Goal: Task Accomplishment & Management: Complete application form

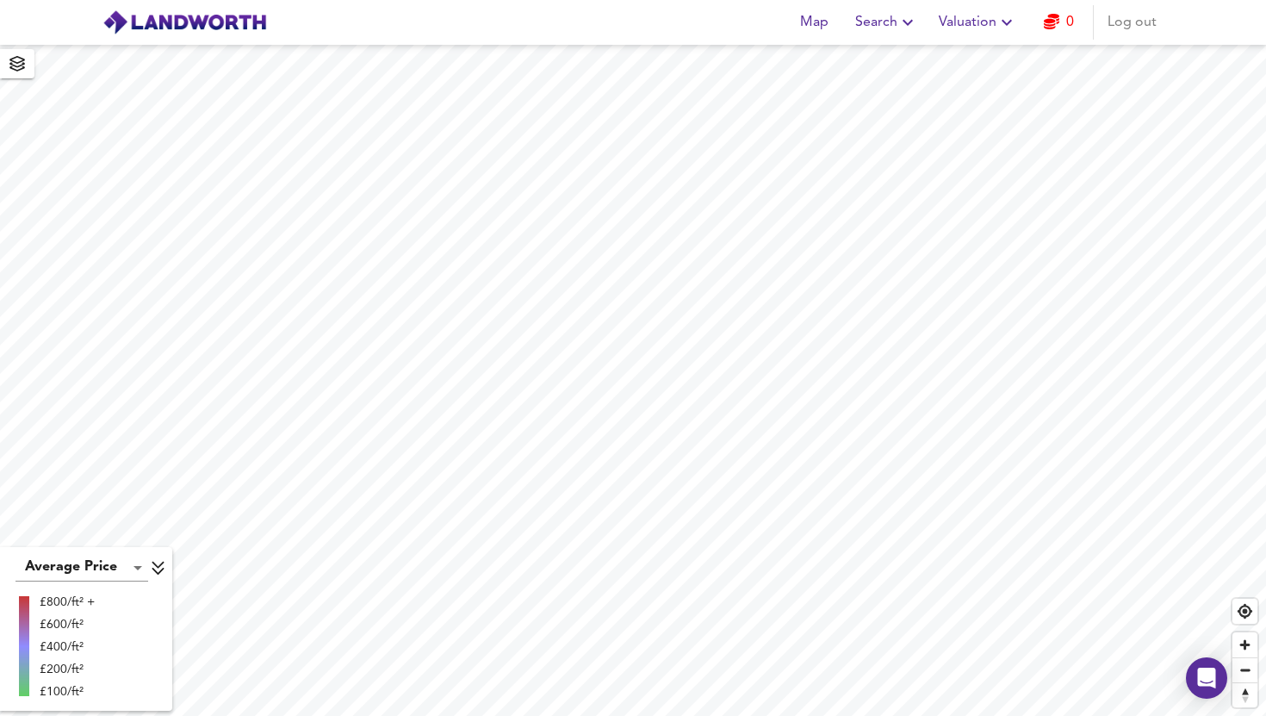
click at [1129, 22] on span "Log out" at bounding box center [1132, 22] width 49 height 24
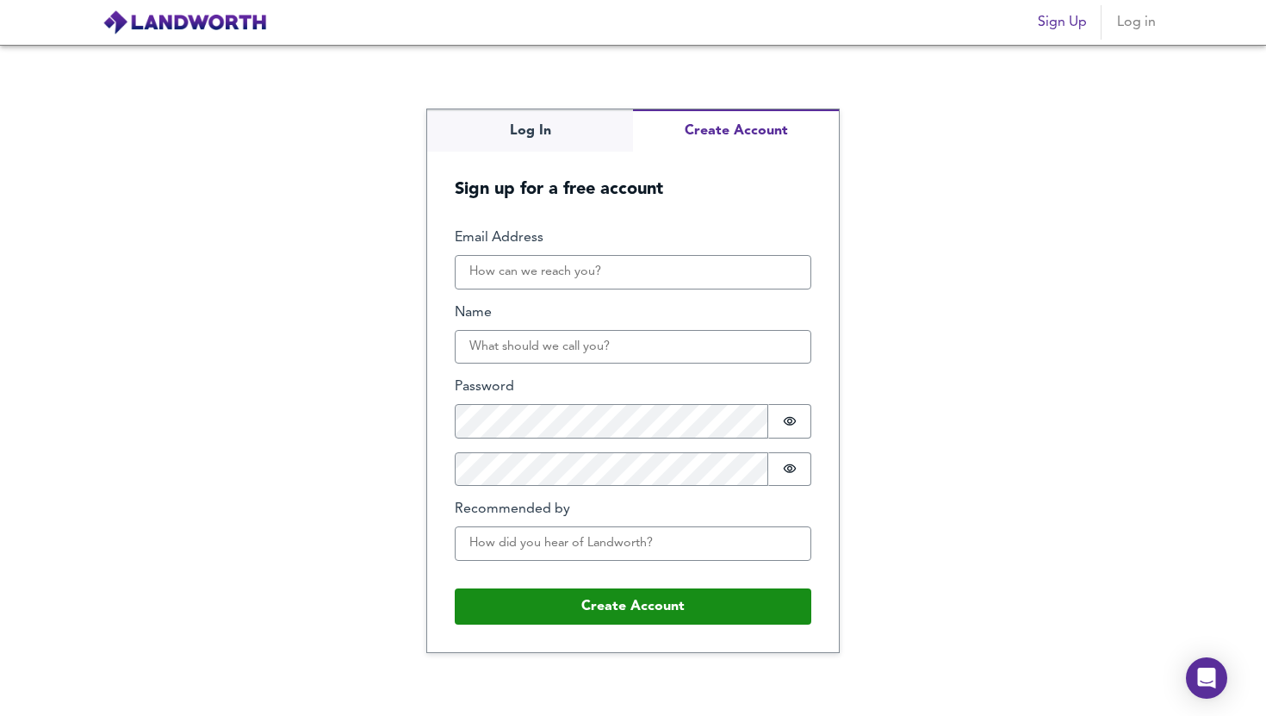
type input "[DOMAIN_NAME][EMAIL_ADDRESS][DOMAIN_NAME]"
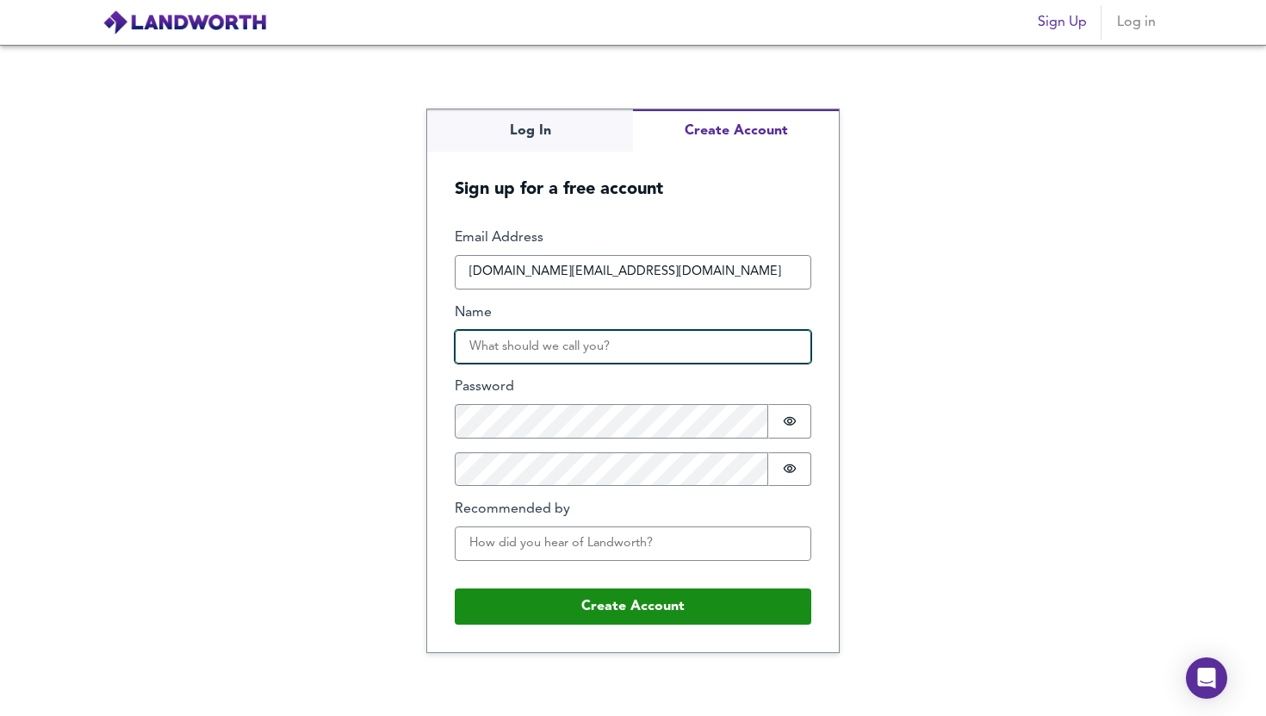
click at [588, 344] on input "Name" at bounding box center [633, 347] width 357 height 34
type input "SHA"
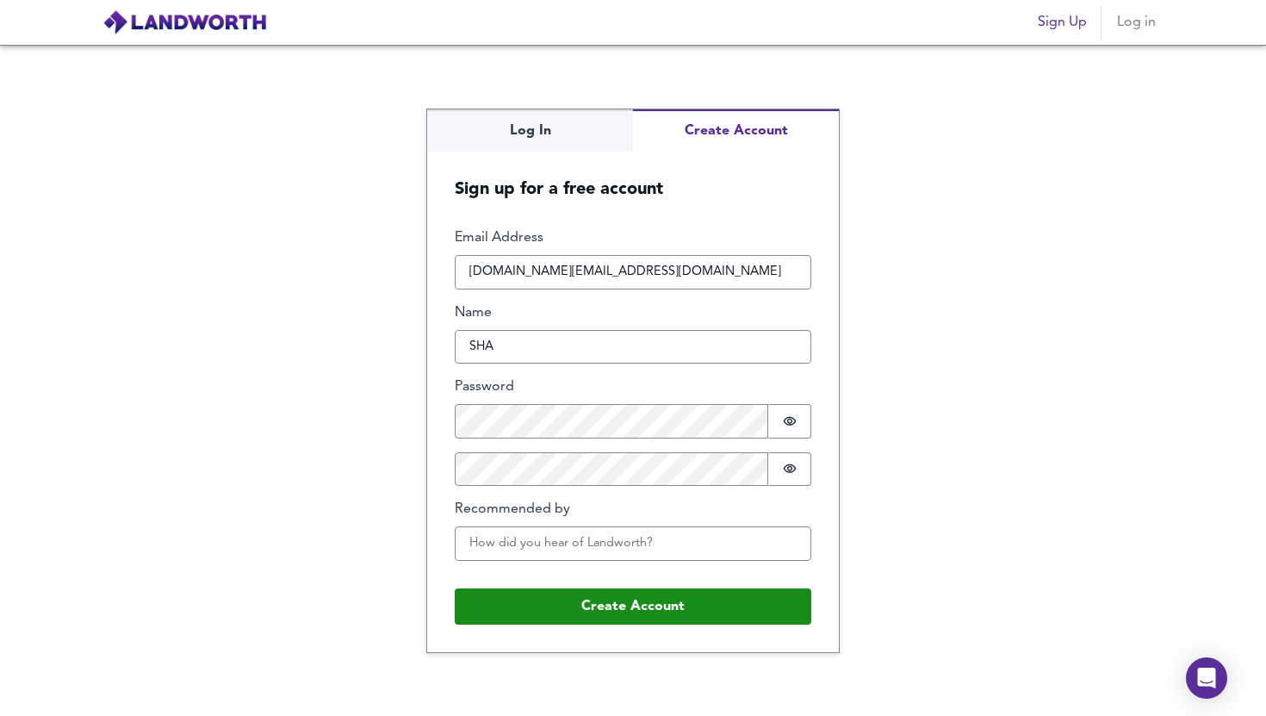
click at [504, 447] on div "Email Address [DOMAIN_NAME][EMAIL_ADDRESS][DOMAIN_NAME] Name SHA Password Passw…" at bounding box center [633, 400] width 357 height 345
click at [598, 556] on input "Recommended by" at bounding box center [633, 543] width 357 height 34
type input "friend"
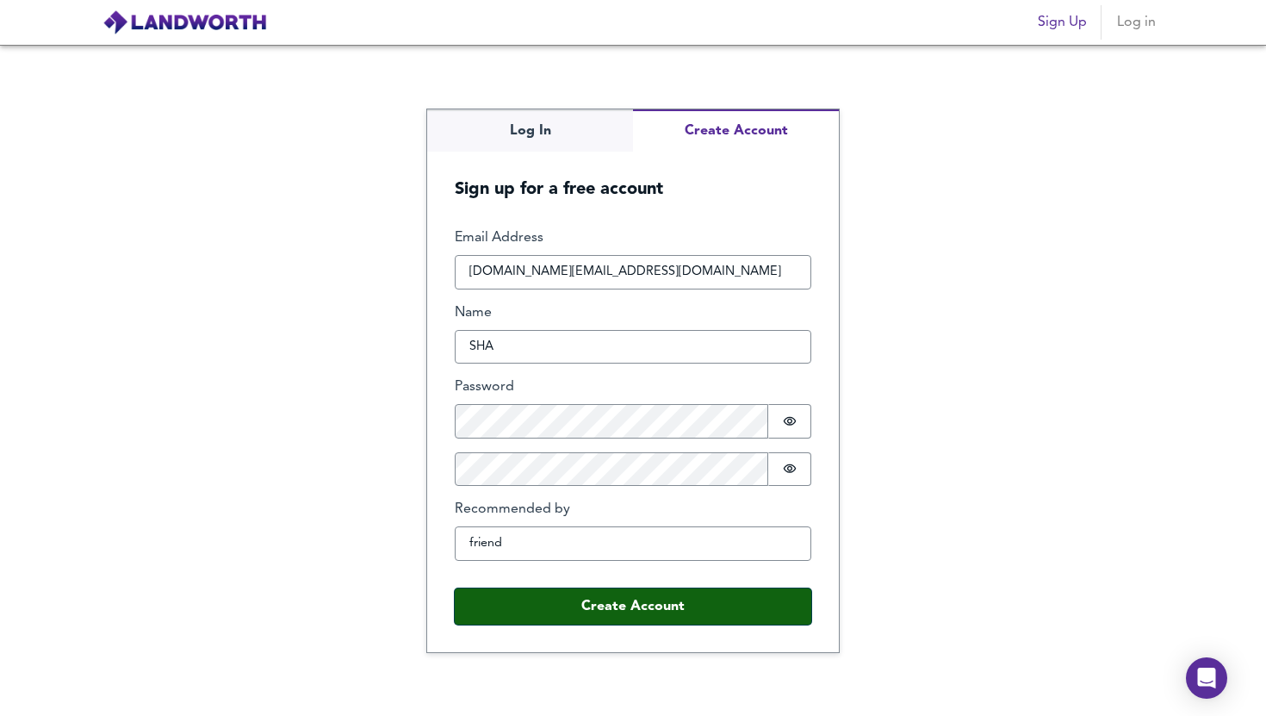
click at [588, 613] on button "Create Account" at bounding box center [633, 606] width 357 height 36
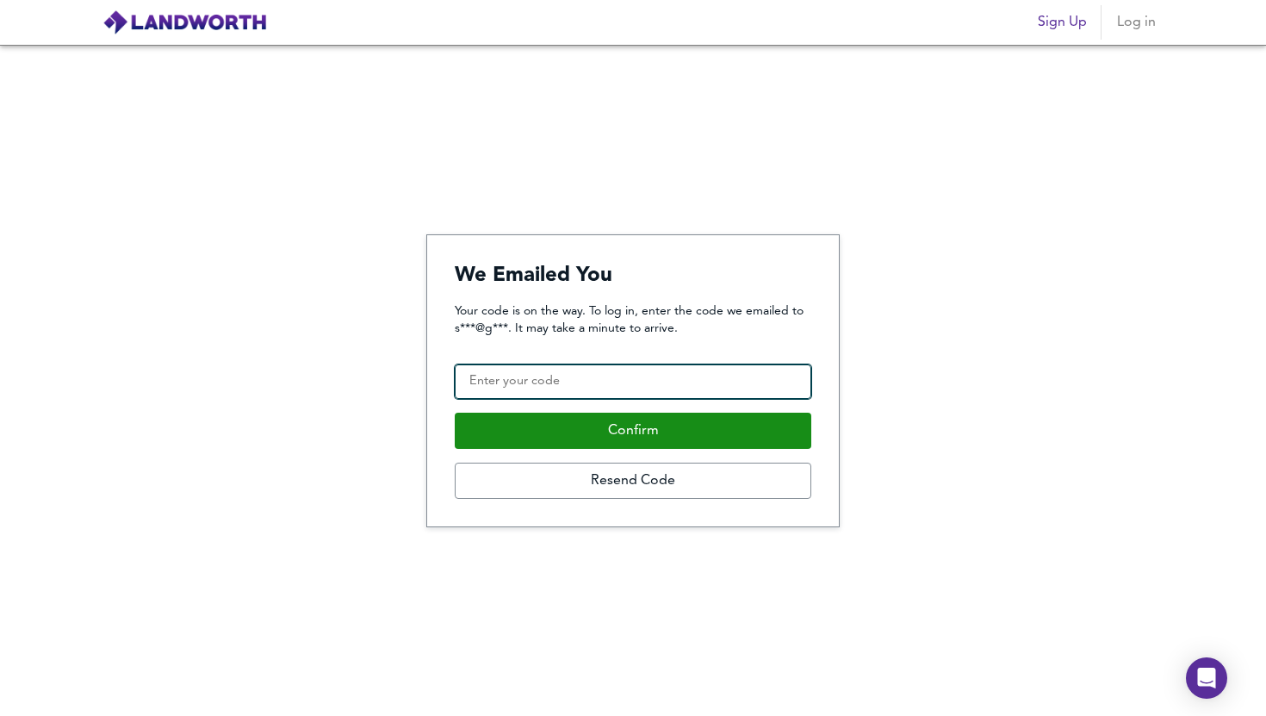
click at [626, 383] on input "Confirmation Code" at bounding box center [633, 381] width 357 height 34
type input "430641"
click at [624, 411] on div "Your code is on the way. To log in, enter the code we emailed to s***@g***. It …" at bounding box center [633, 400] width 357 height 196
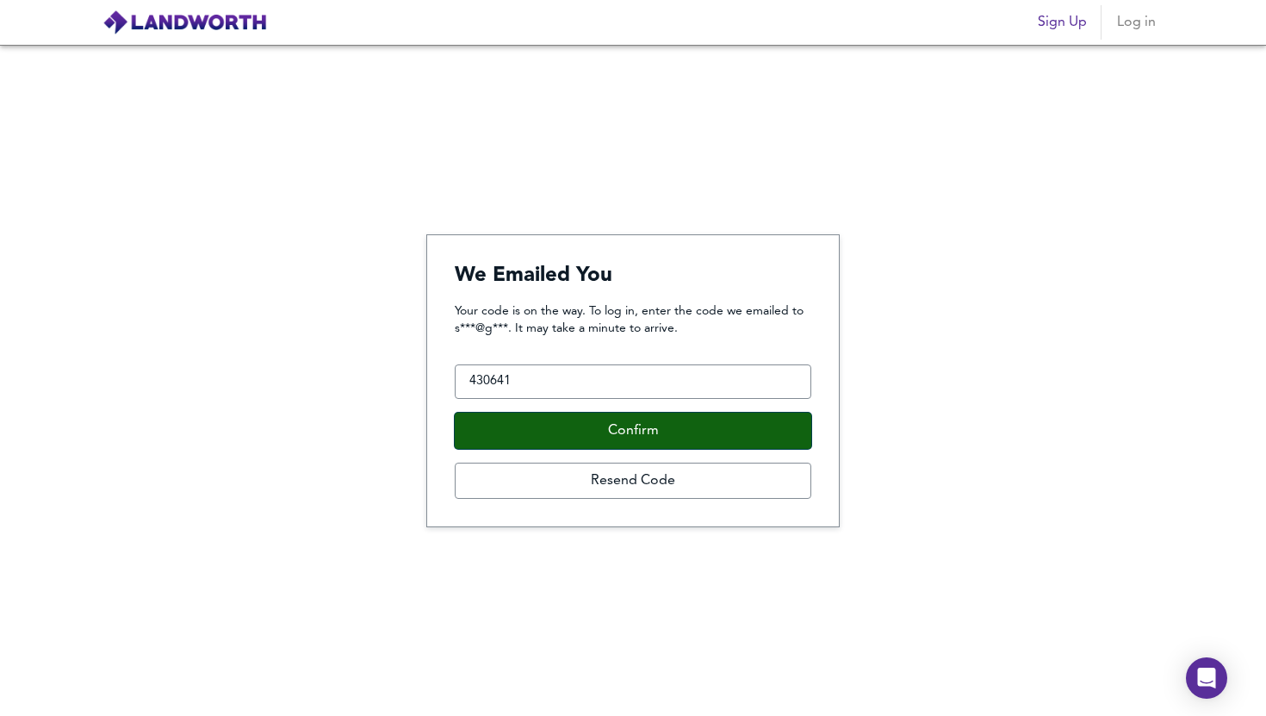
click at [623, 414] on button "Confirm" at bounding box center [633, 431] width 357 height 36
